Goal: Find specific page/section: Find specific page/section

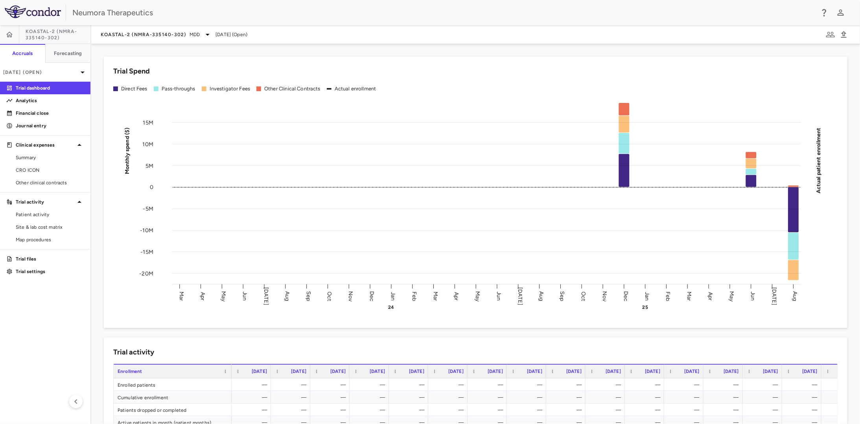
click at [76, 34] on span "KOASTAL-2 (NMRA-335140-302)" at bounding box center [58, 34] width 65 height 13
click at [208, 34] on icon at bounding box center [208, 35] width 4 height 2
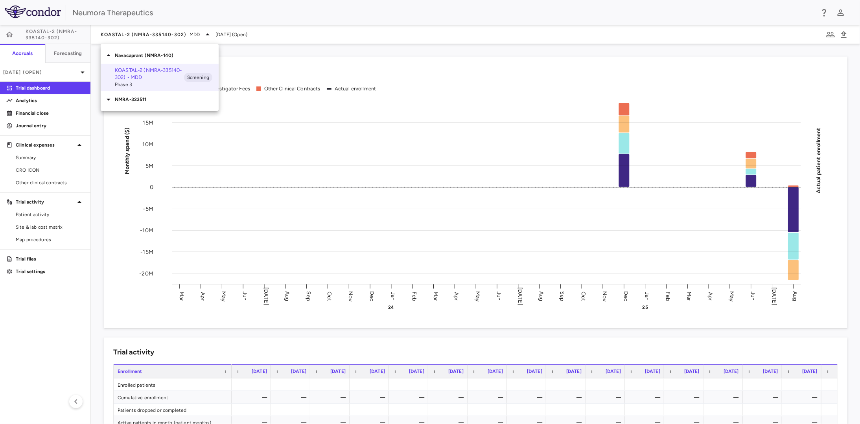
click at [107, 99] on icon at bounding box center [109, 100] width 4 height 2
click at [155, 83] on span "Phase 3" at bounding box center [149, 84] width 69 height 7
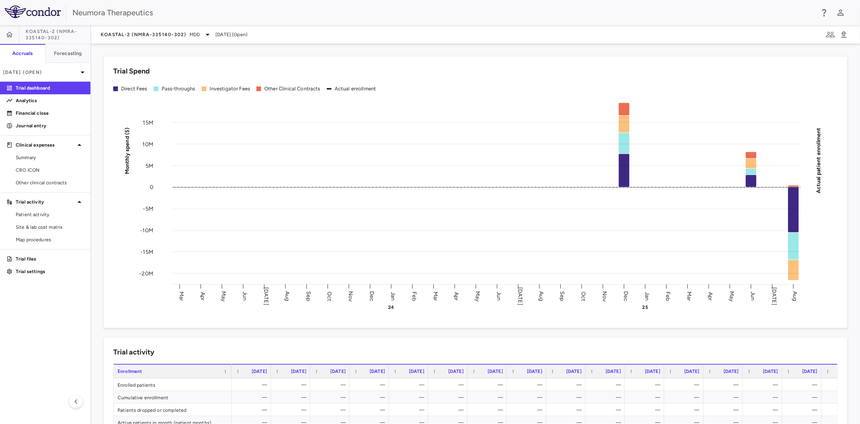
click at [238, 91] on div "Investigator Fees" at bounding box center [230, 88] width 41 height 7
click at [49, 101] on p "Analytics" at bounding box center [50, 100] width 68 height 7
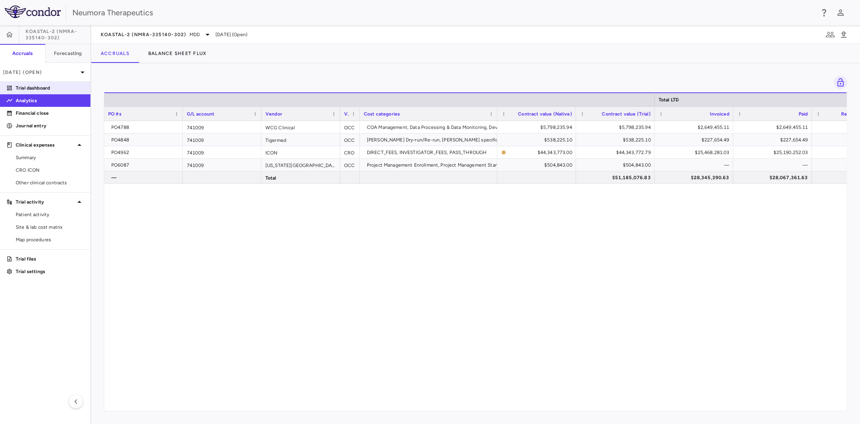
click at [50, 92] on link "Trial dashboard" at bounding box center [45, 88] width 90 height 12
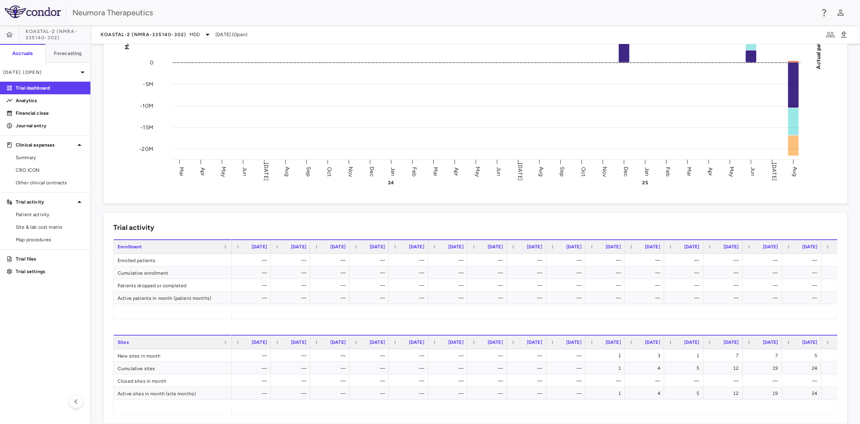
scroll to position [315, 0]
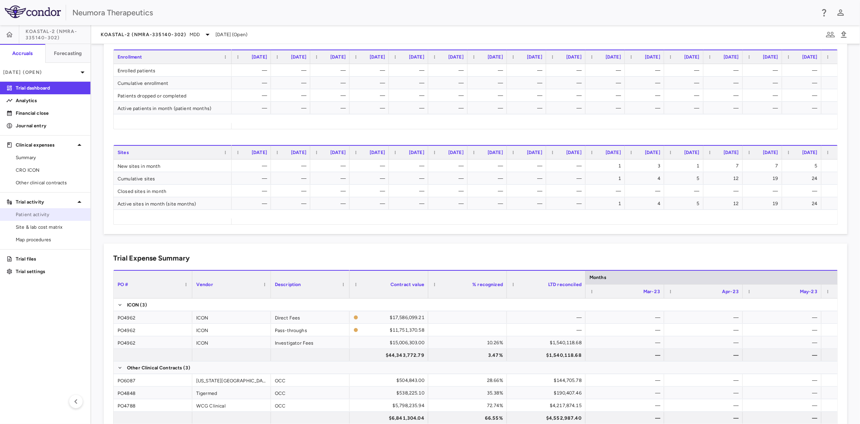
click at [52, 216] on span "Patient activity" at bounding box center [50, 214] width 68 height 7
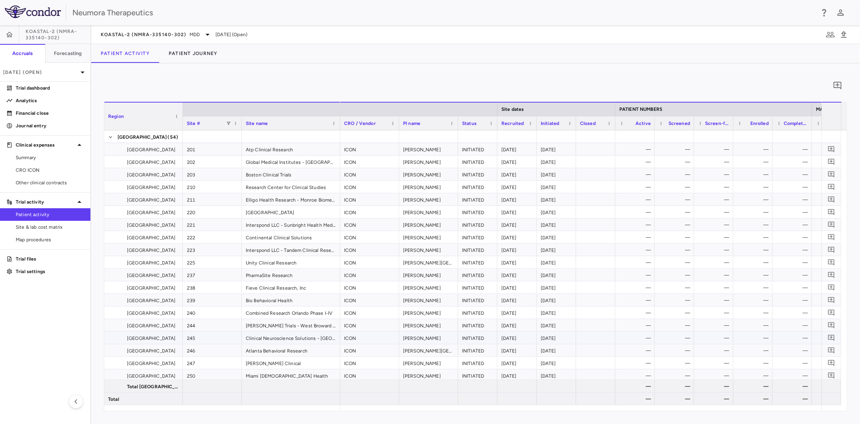
scroll to position [315, 0]
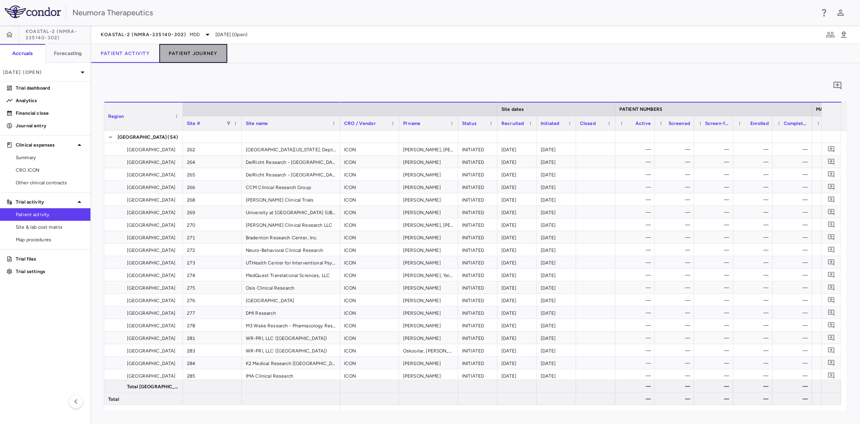
click at [183, 58] on button "Patient Journey" at bounding box center [193, 53] width 68 height 19
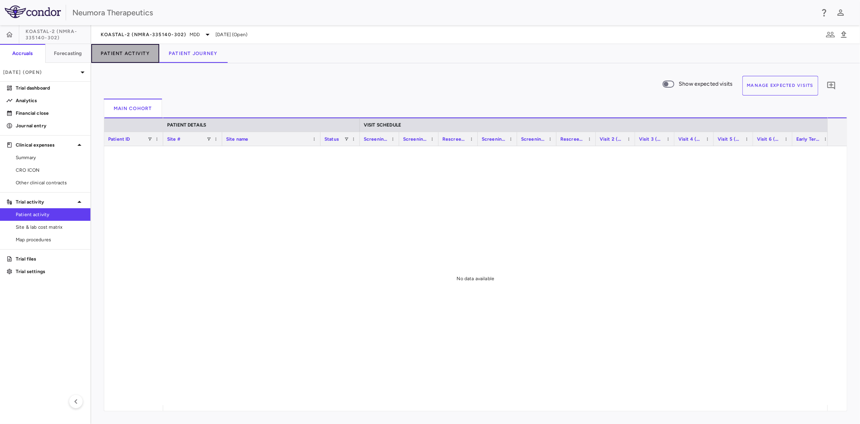
click at [131, 57] on button "Patient Activity" at bounding box center [125, 53] width 68 height 19
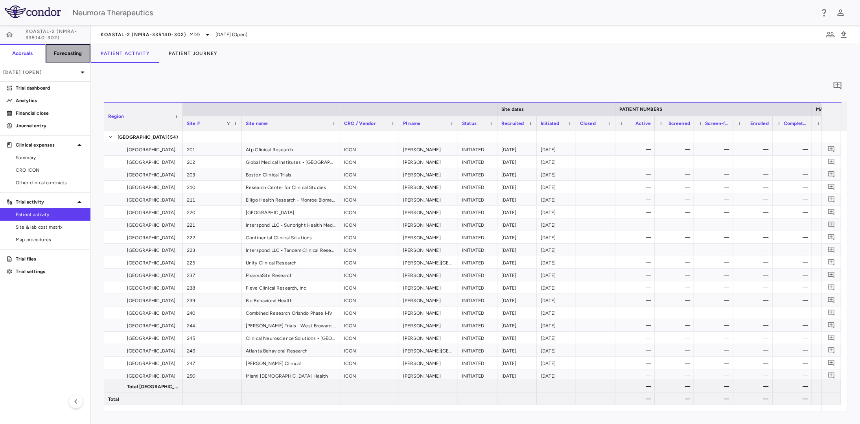
click at [58, 52] on h6 "Forecasting" at bounding box center [68, 53] width 28 height 7
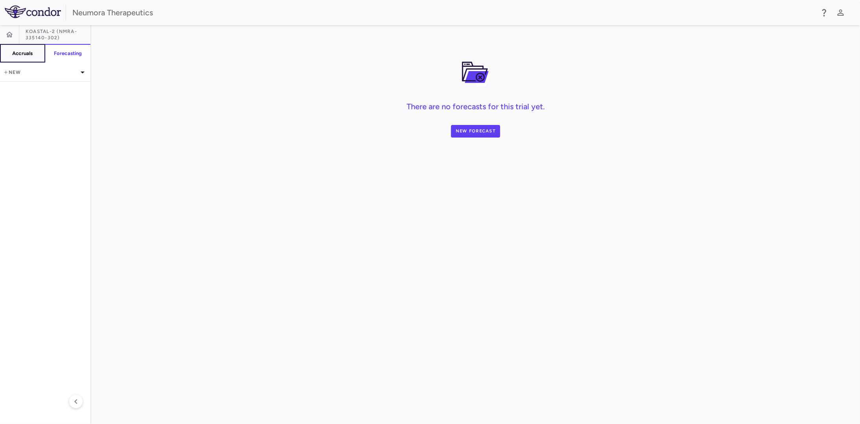
click at [17, 51] on h6 "Accruals" at bounding box center [22, 53] width 20 height 7
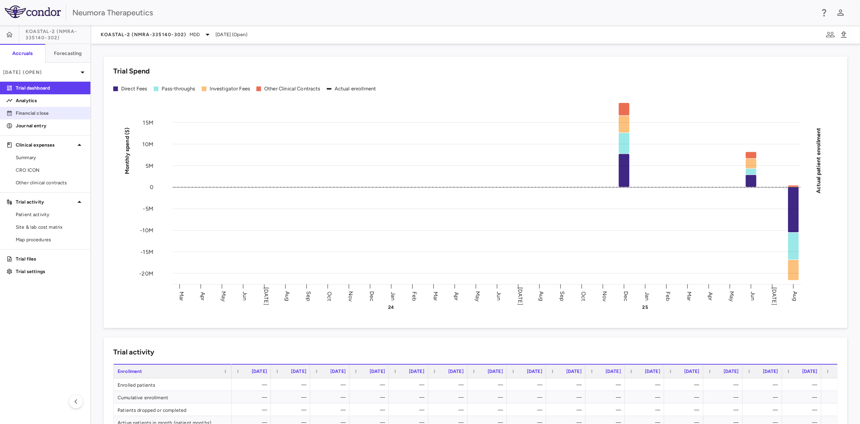
click at [44, 114] on p "Financial close" at bounding box center [50, 113] width 68 height 7
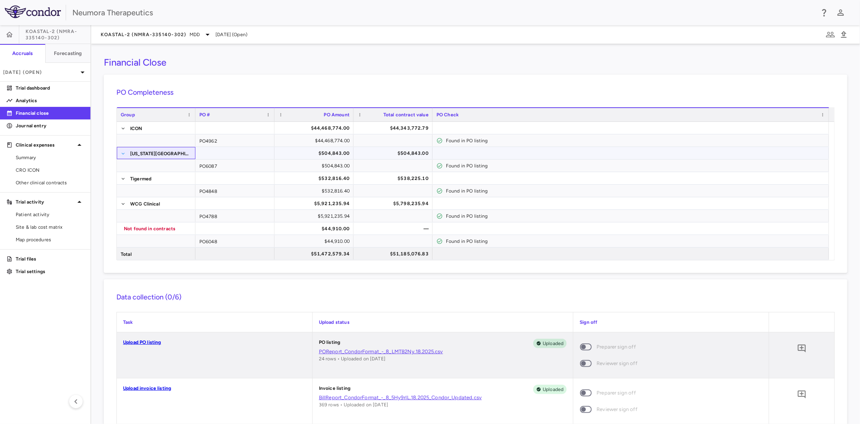
click at [124, 155] on span at bounding box center [123, 153] width 5 height 5
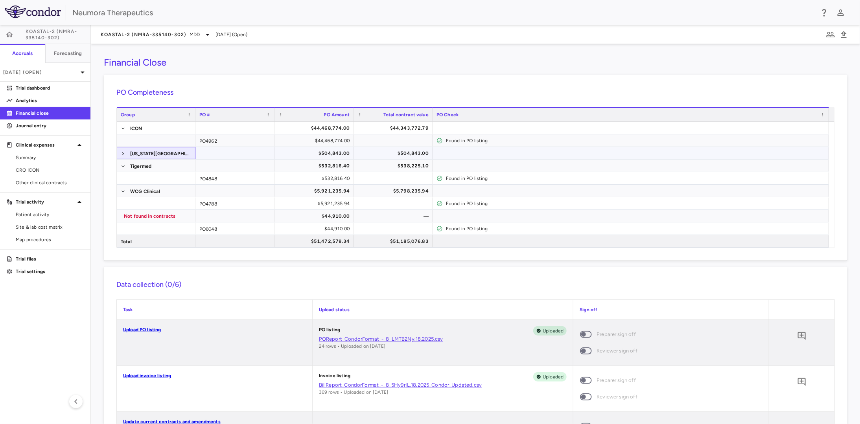
click at [124, 155] on span at bounding box center [123, 153] width 5 height 5
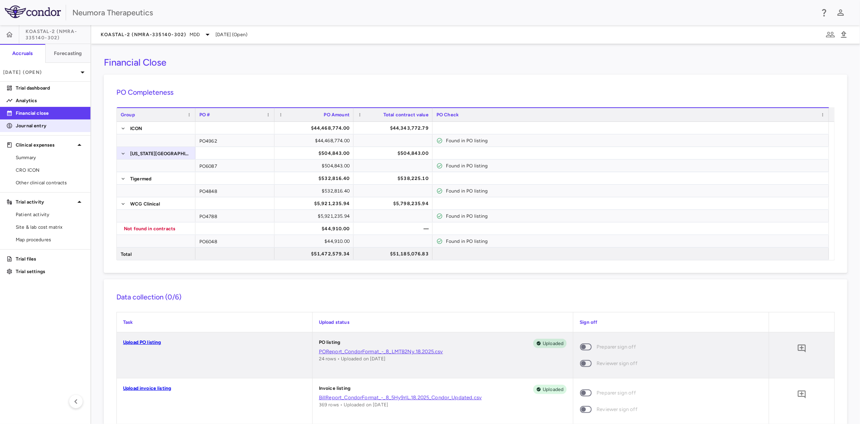
click at [47, 130] on link "Journal entry" at bounding box center [45, 126] width 90 height 12
